Goal: Subscribe to service/newsletter

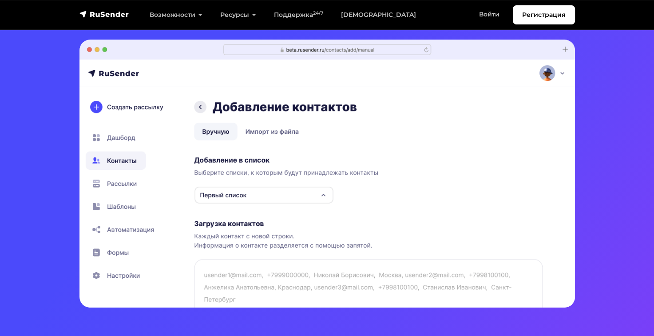
scroll to position [266, 0]
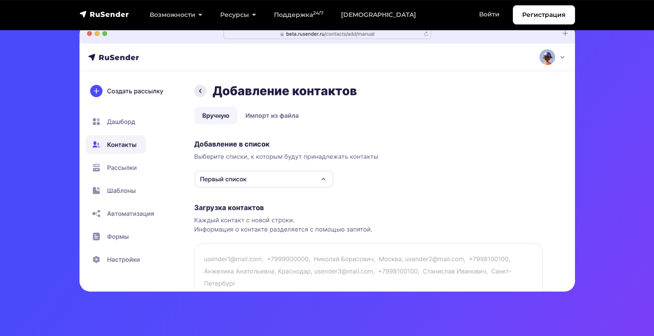
click at [247, 87] on img at bounding box center [327, 158] width 496 height 268
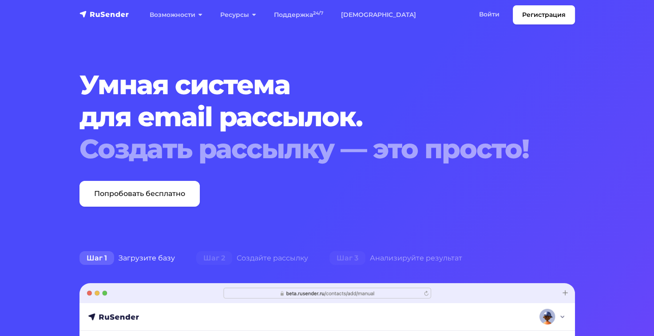
scroll to position [0, 0]
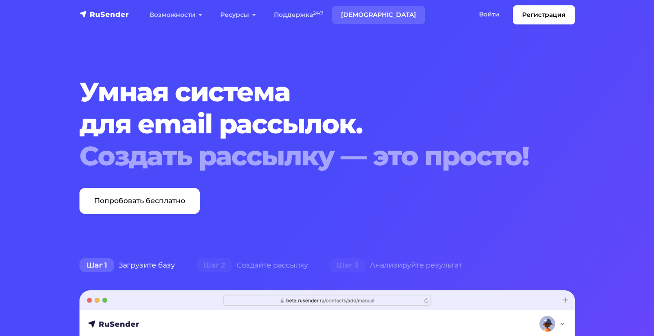
click at [357, 16] on link "Тарифы" at bounding box center [378, 15] width 93 height 18
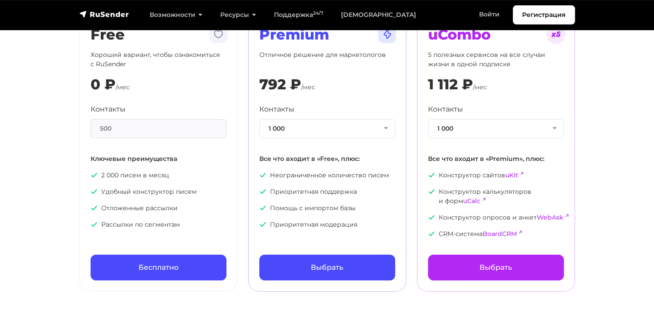
scroll to position [89, 0]
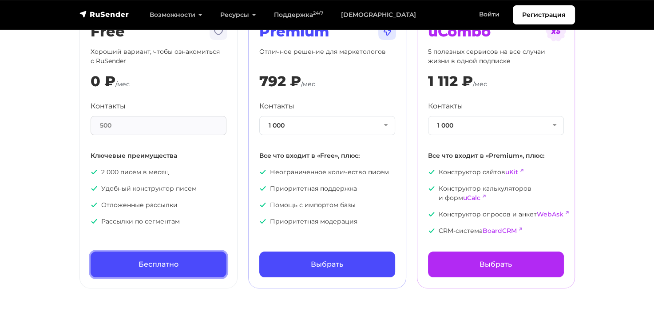
click at [131, 265] on link "Бесплатно" at bounding box center [159, 264] width 136 height 26
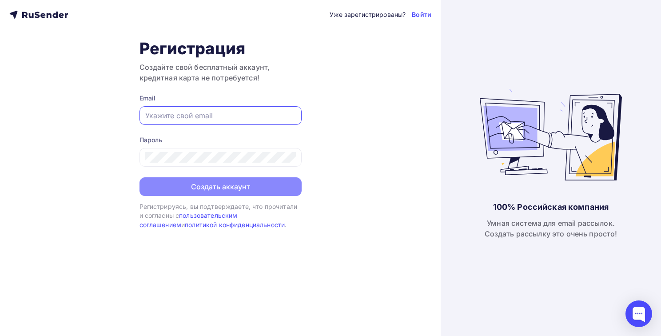
click at [181, 113] on input "text" at bounding box center [220, 115] width 151 height 11
click at [360, 136] on div "Уже зарегистрированы? Войти Регистрация Создайте свой бесплатный аккаунт, креди…" at bounding box center [220, 168] width 441 height 336
drag, startPoint x: 366, startPoint y: 139, endPoint x: 290, endPoint y: 177, distance: 85.0
click at [365, 139] on div "Уже зарегистрированы? Войти Регистрация Создайте свой бесплатный аккаунт, креди…" at bounding box center [220, 168] width 441 height 336
